Goal: Information Seeking & Learning: Learn about a topic

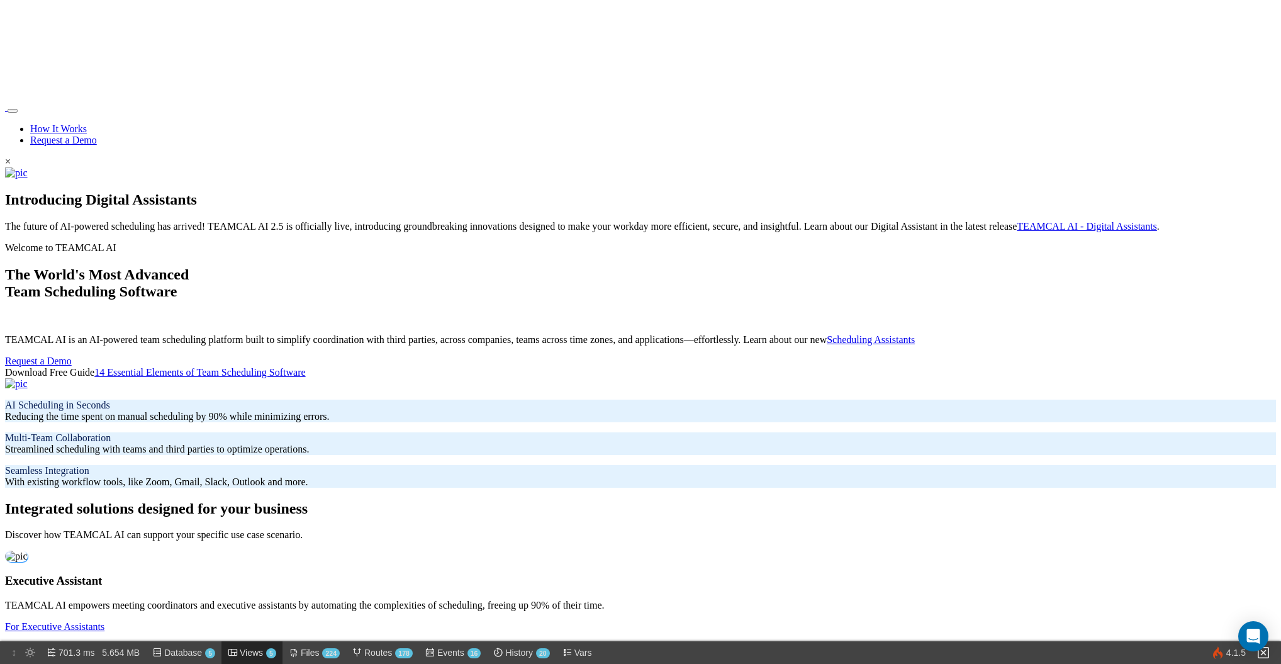
click at [258, 653] on span "Views 5" at bounding box center [258, 652] width 36 height 23
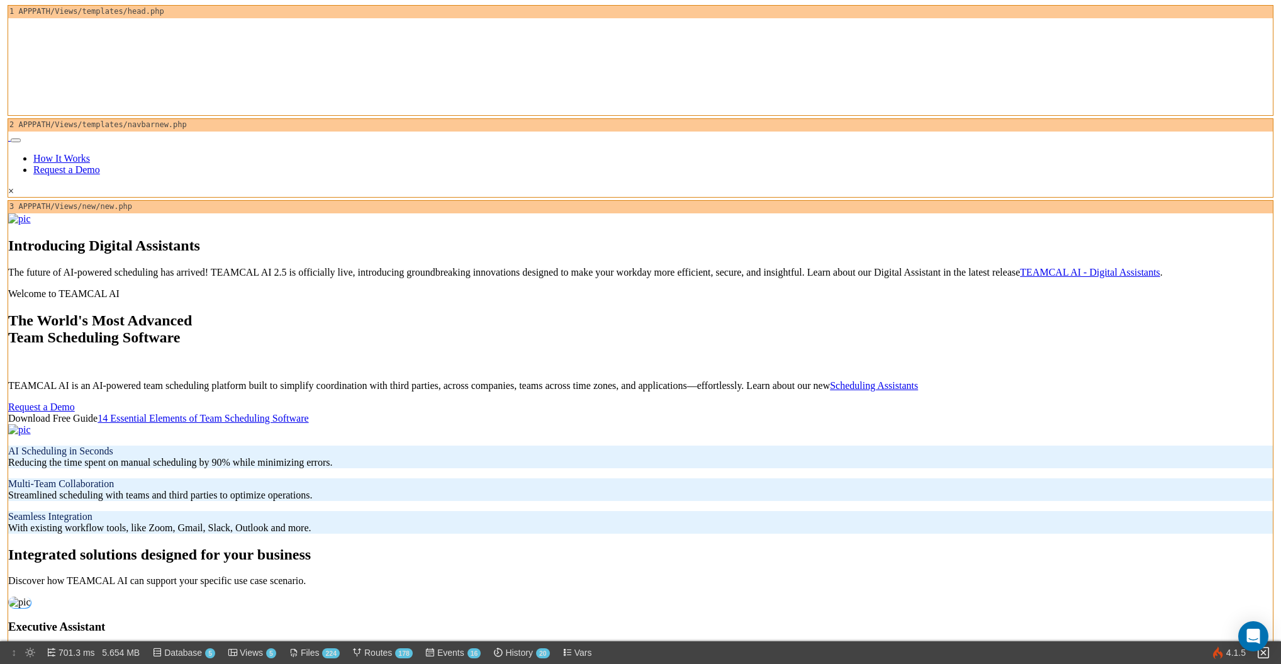
click at [8, 140] on img at bounding box center [8, 140] width 0 height 0
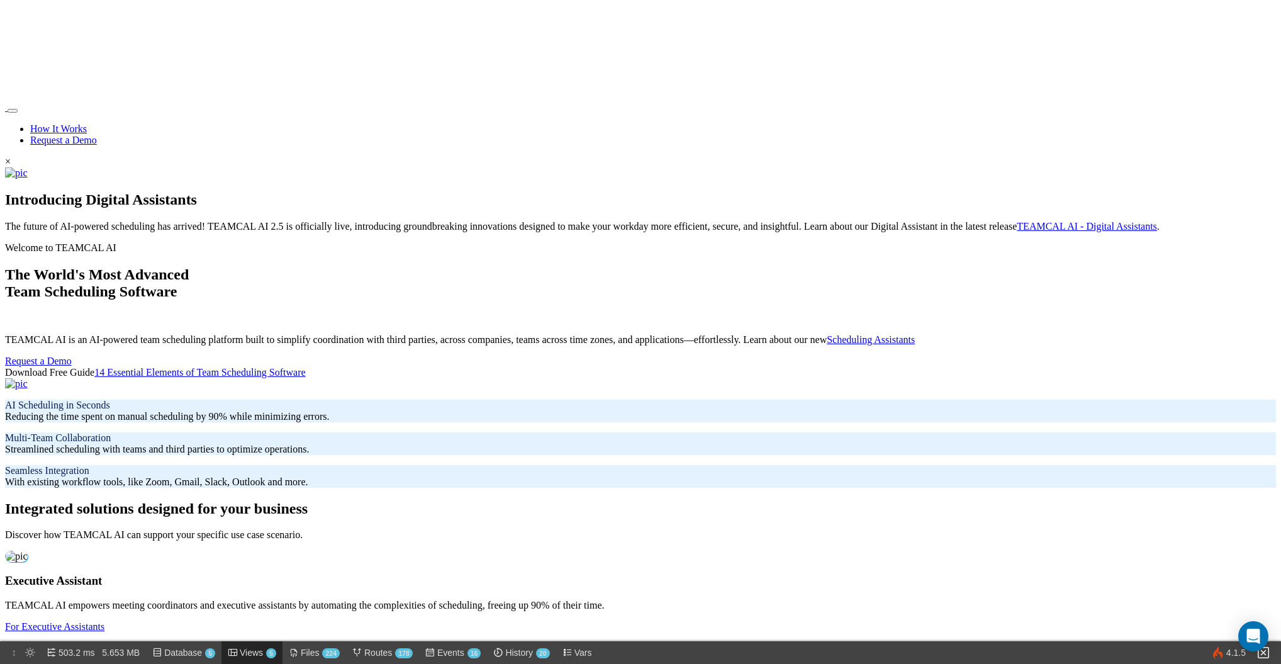
click at [252, 648] on span "Views 5" at bounding box center [258, 652] width 36 height 23
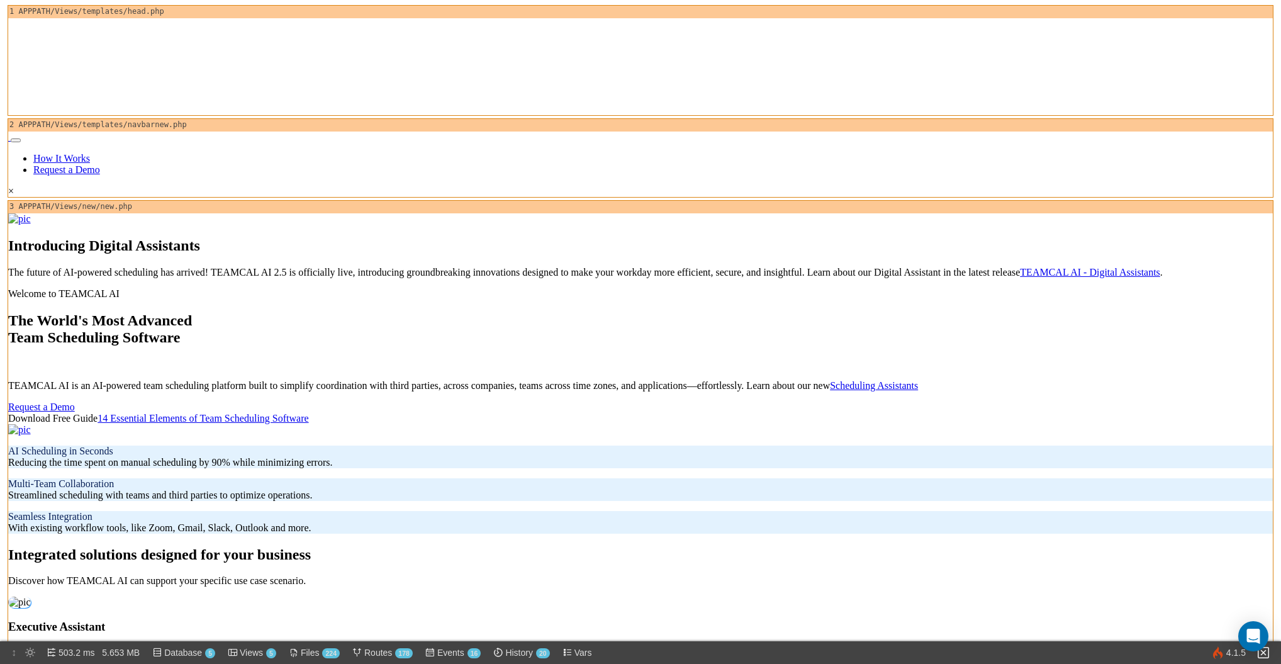
click at [126, 119] on div "2 APPPATH/Views/templates/navbarnew.php" at bounding box center [640, 125] width 1264 height 13
click at [189, 119] on div "2 APPPATH/Views/templates/navbarnew.php" at bounding box center [640, 125] width 1264 height 13
click at [253, 650] on span "Views 5" at bounding box center [258, 652] width 36 height 23
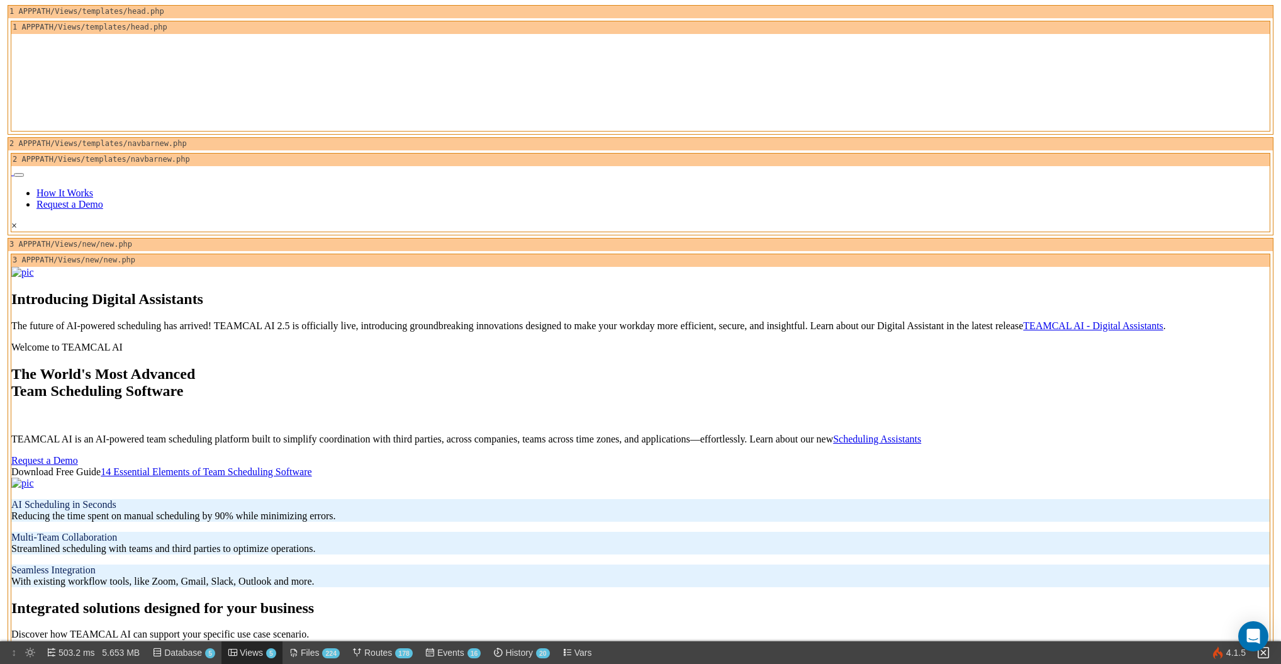
click at [254, 650] on span "Views 5" at bounding box center [258, 652] width 36 height 23
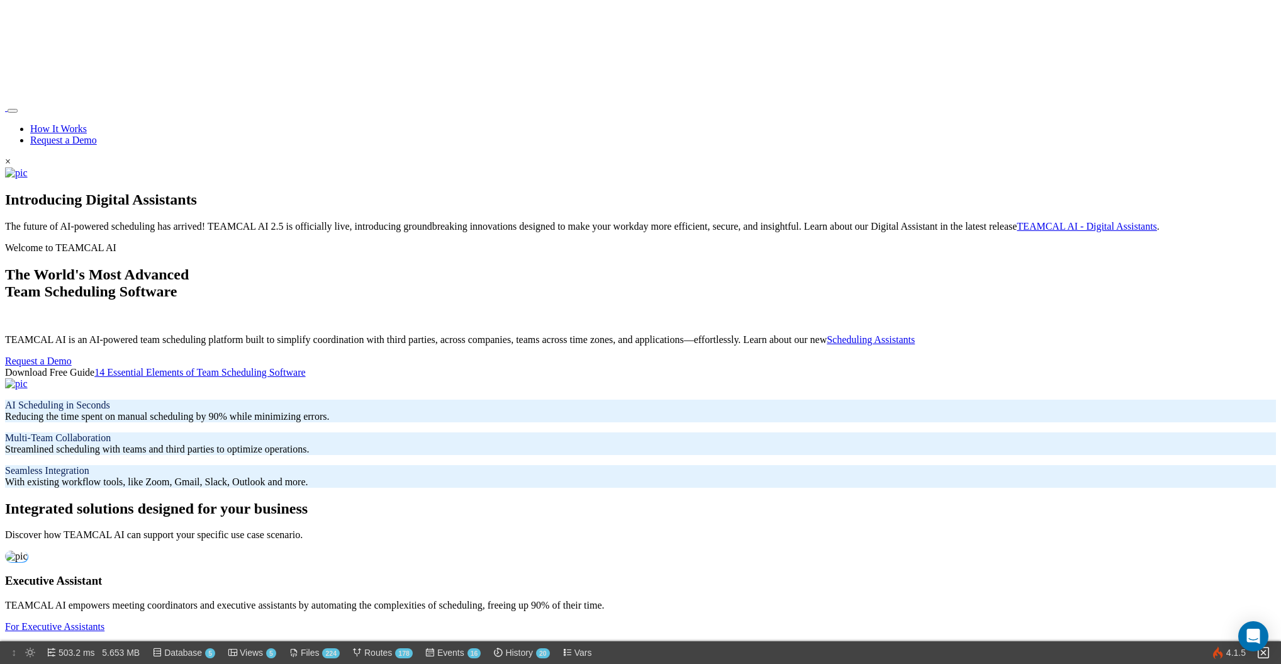
click at [254, 650] on span "Views 5" at bounding box center [258, 652] width 36 height 23
click at [72, 355] on link "Request a Demo" at bounding box center [38, 360] width 67 height 11
click at [97, 135] on link "Request a Demo" at bounding box center [63, 140] width 67 height 11
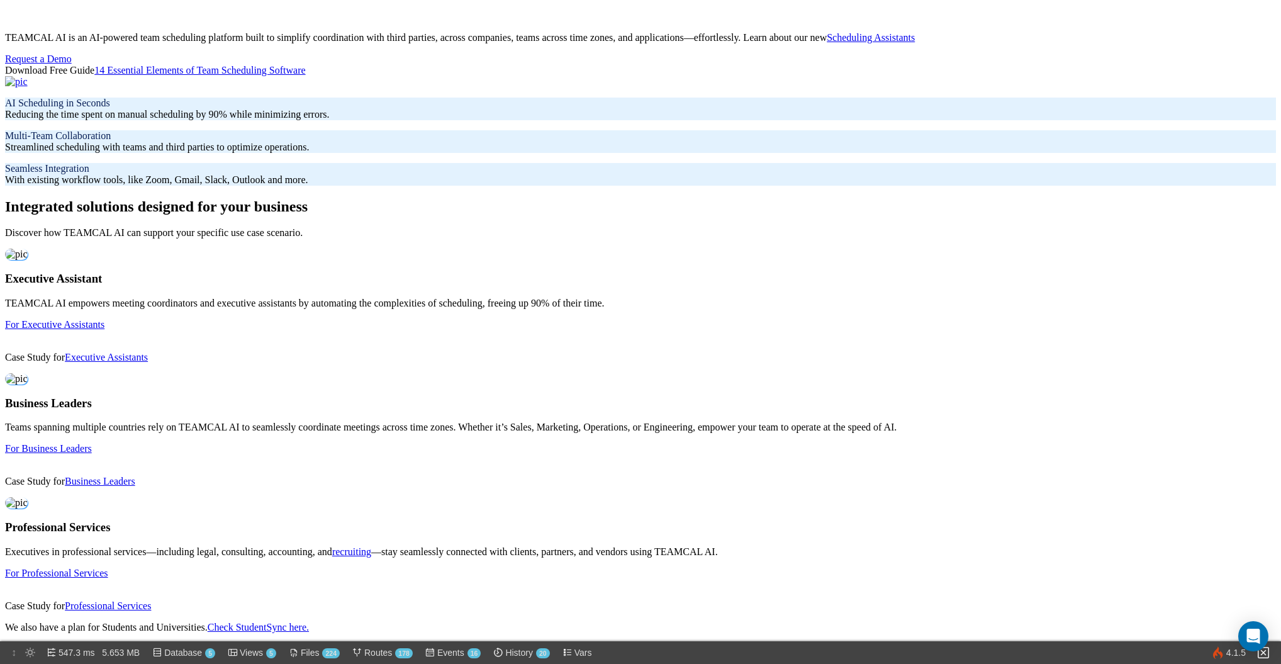
scroll to position [292, 0]
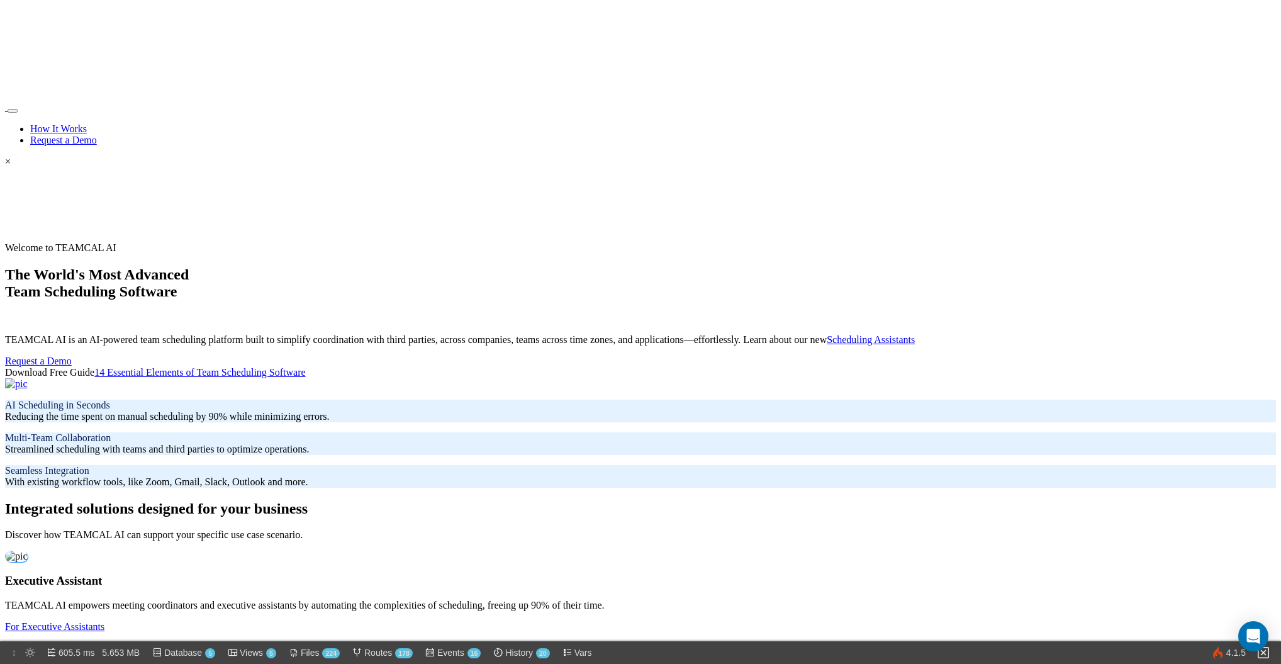
scroll to position [42, 0]
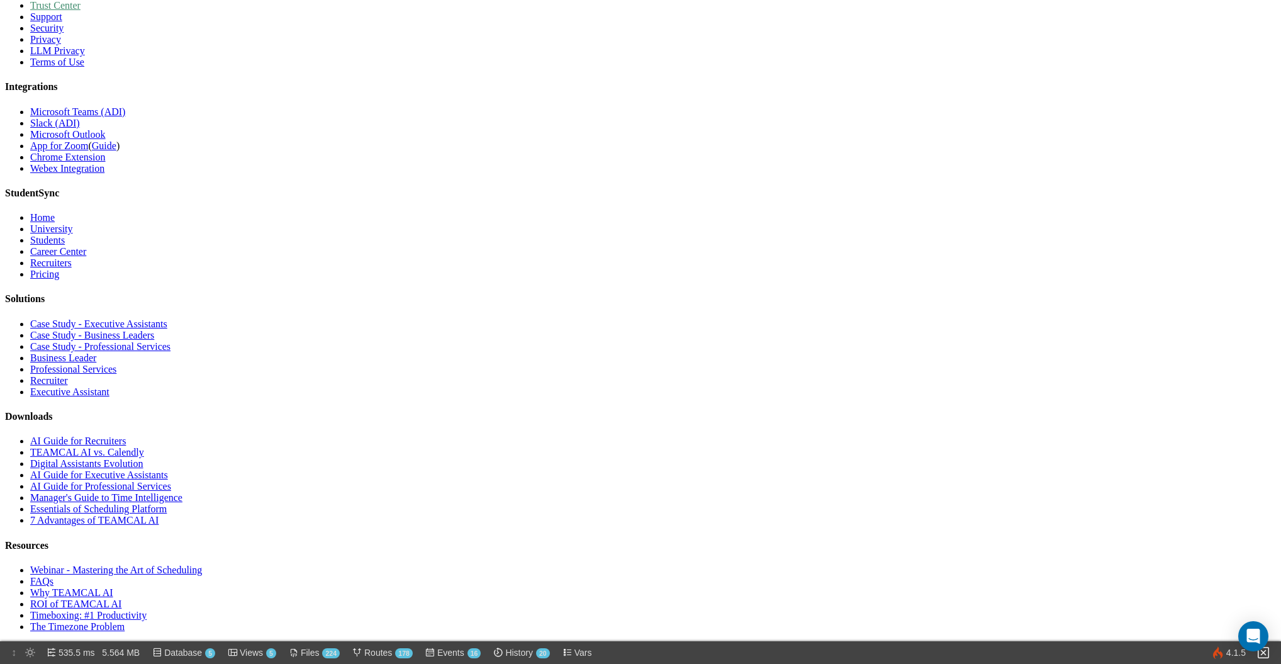
scroll to position [4865, 0]
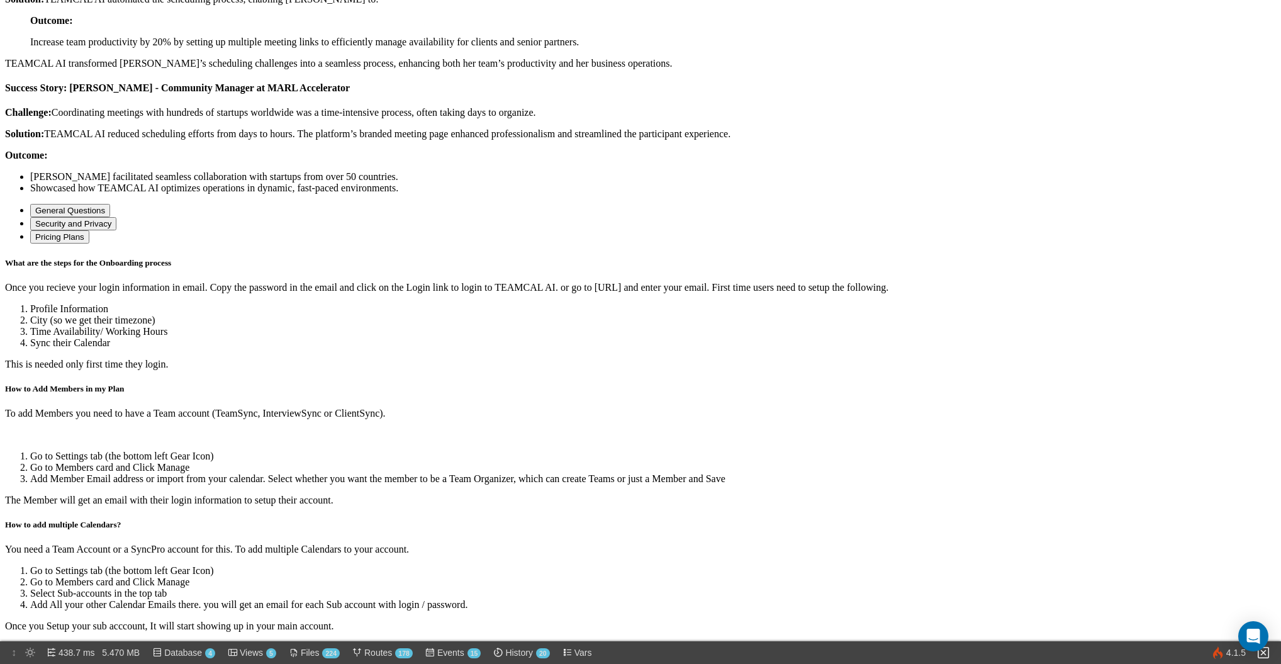
scroll to position [3274, 0]
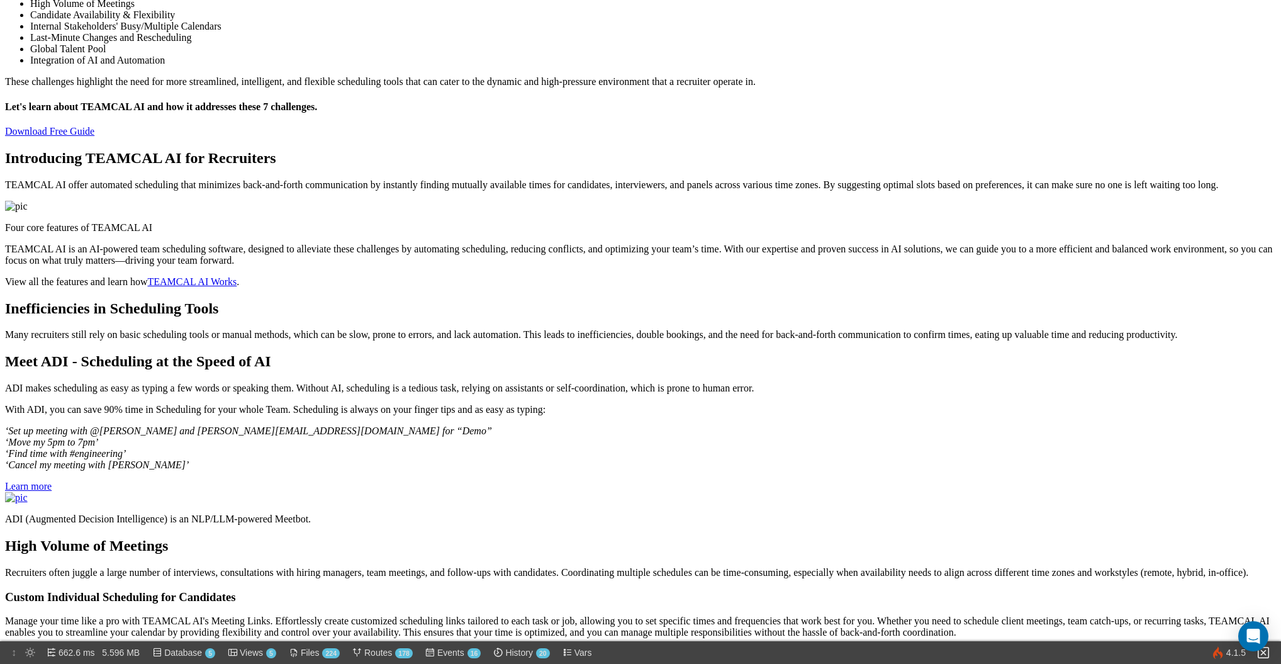
scroll to position [431, 0]
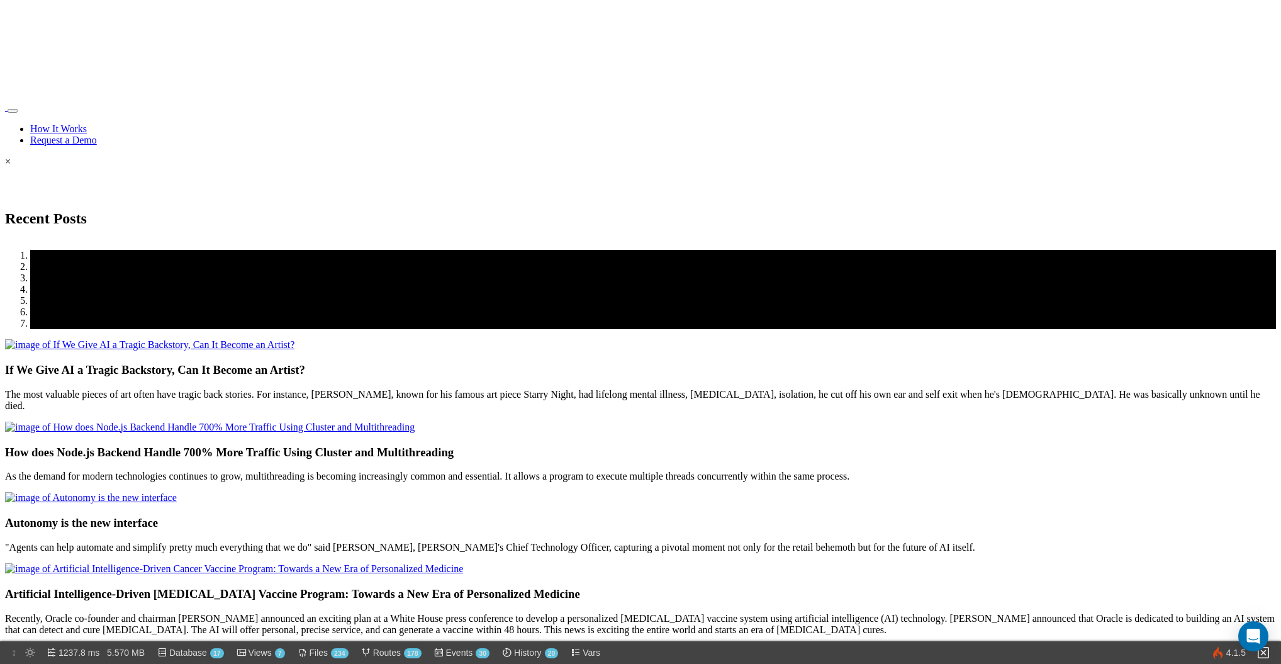
click at [294, 339] on img at bounding box center [149, 344] width 289 height 11
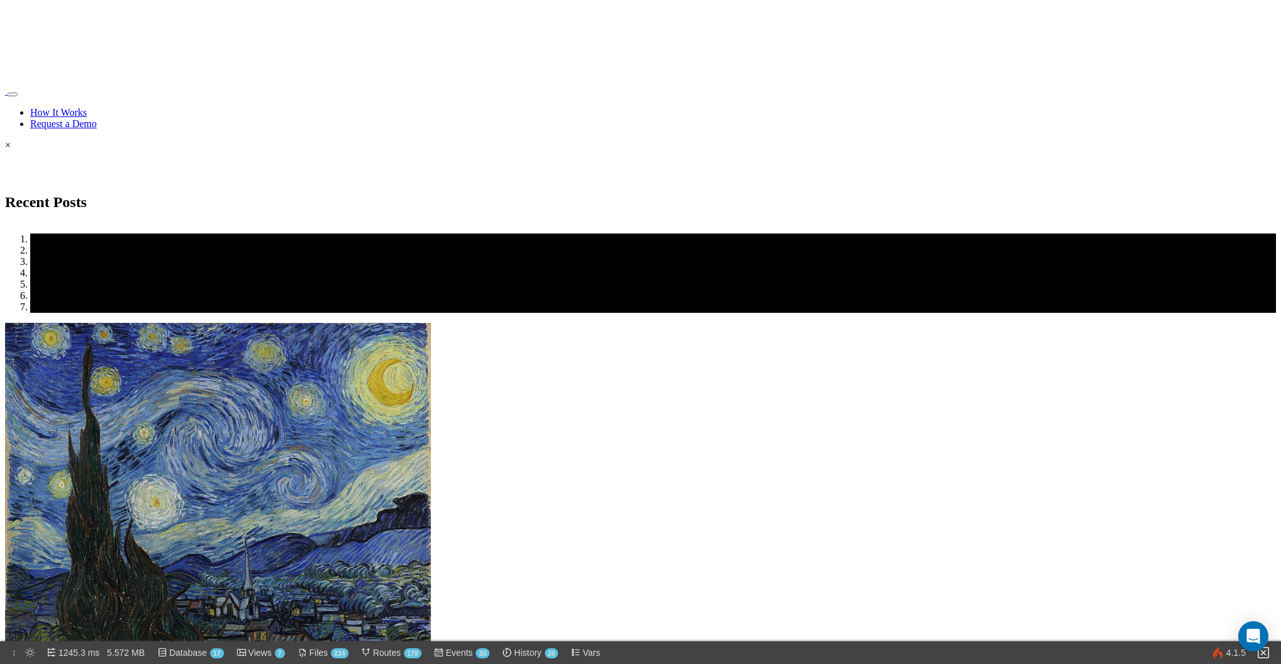
scroll to position [15, 0]
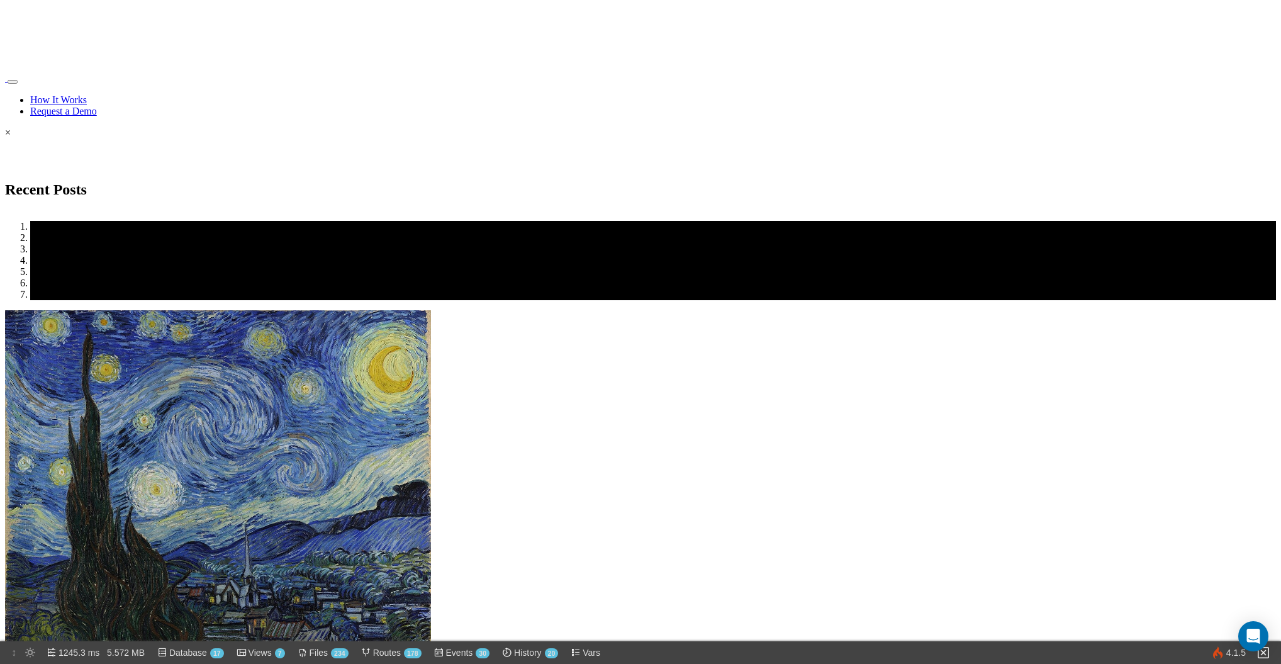
scroll to position [0, 0]
